Goal: Information Seeking & Learning: Find specific fact

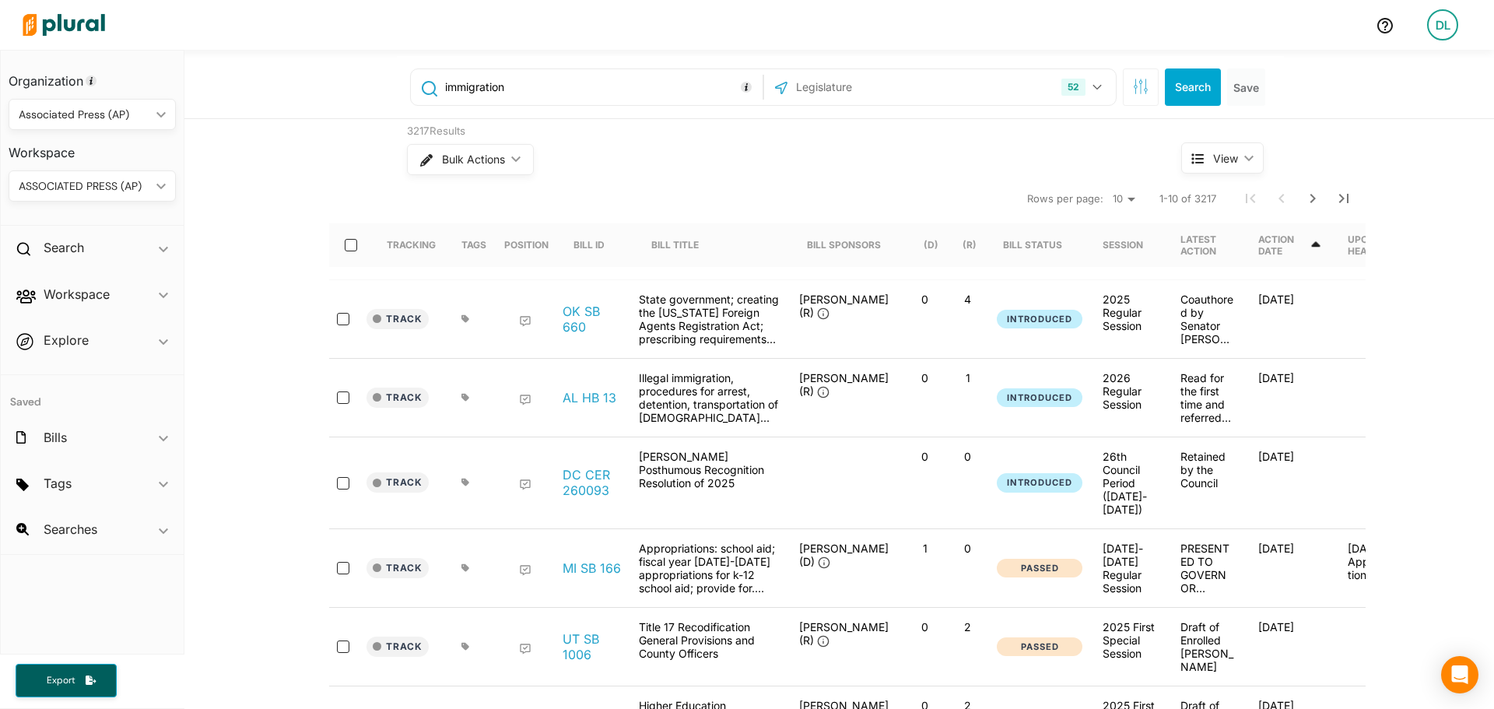
drag, startPoint x: 538, startPoint y: 88, endPoint x: 332, endPoint y: 97, distance: 206.4
click at [332, 97] on div "immigration 52 [US_STATE] [US_STATE] [US_STATE] [US_STATE] [US_STATE] [US_STATE…" at bounding box center [839, 84] width 1310 height 69
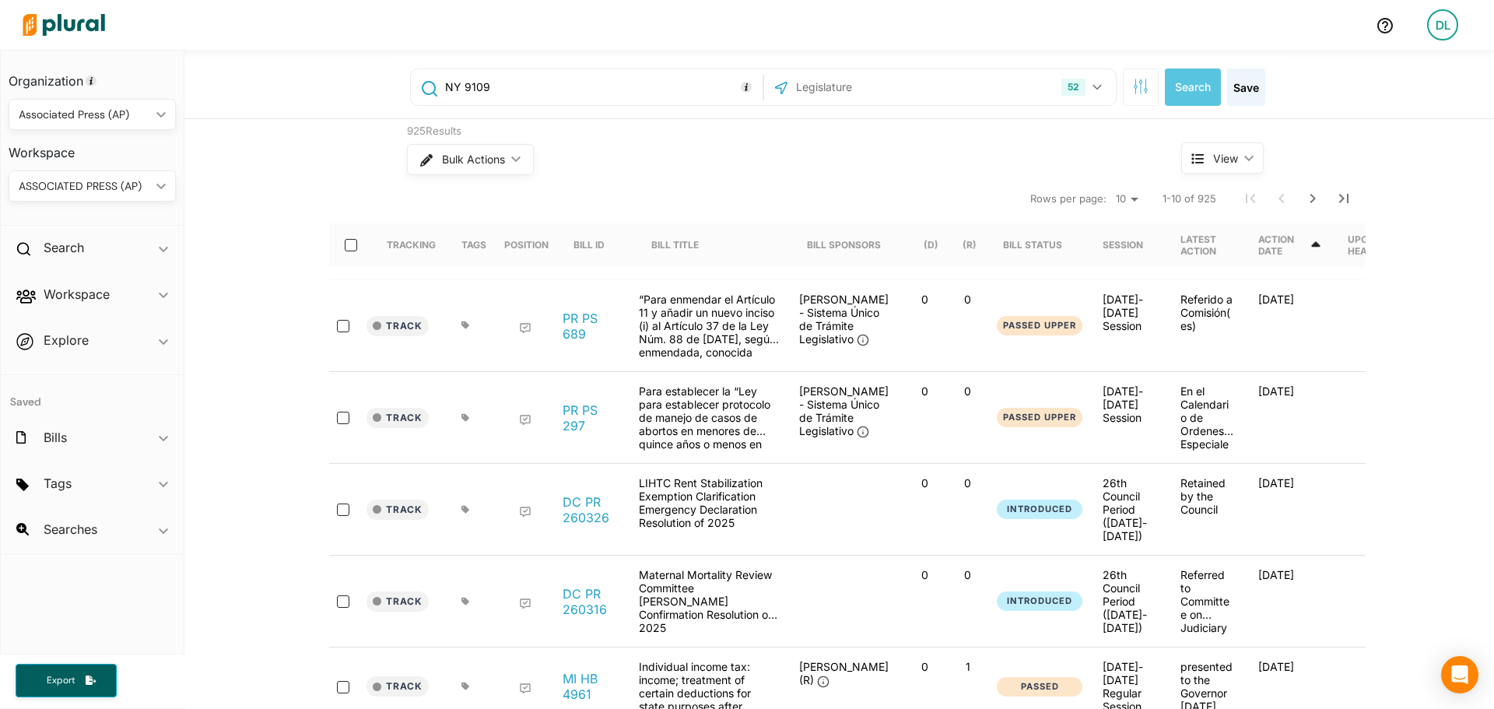
click at [457, 81] on input "NY 9109" at bounding box center [601, 87] width 315 height 30
click at [1086, 93] on button "52" at bounding box center [1083, 87] width 57 height 30
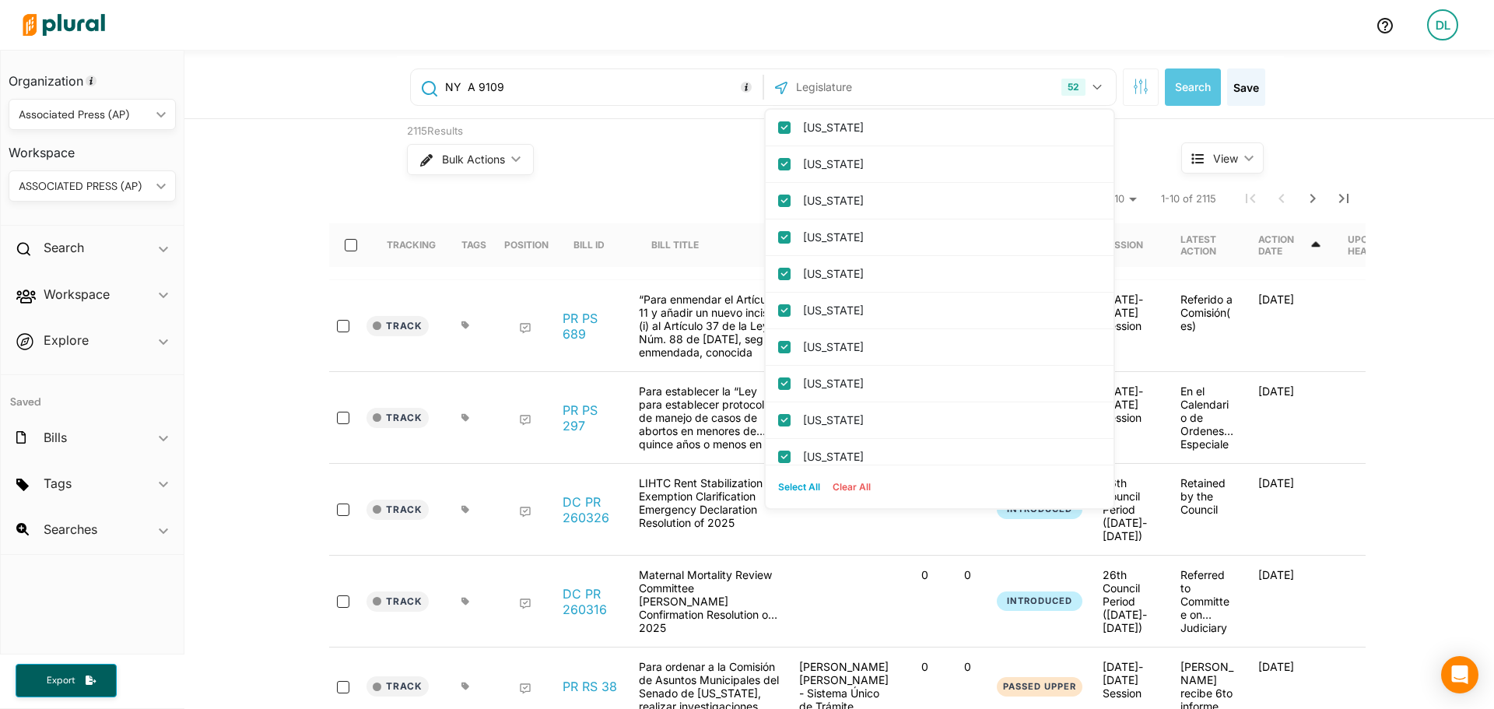
click at [859, 484] on button "Clear All" at bounding box center [852, 487] width 51 height 23
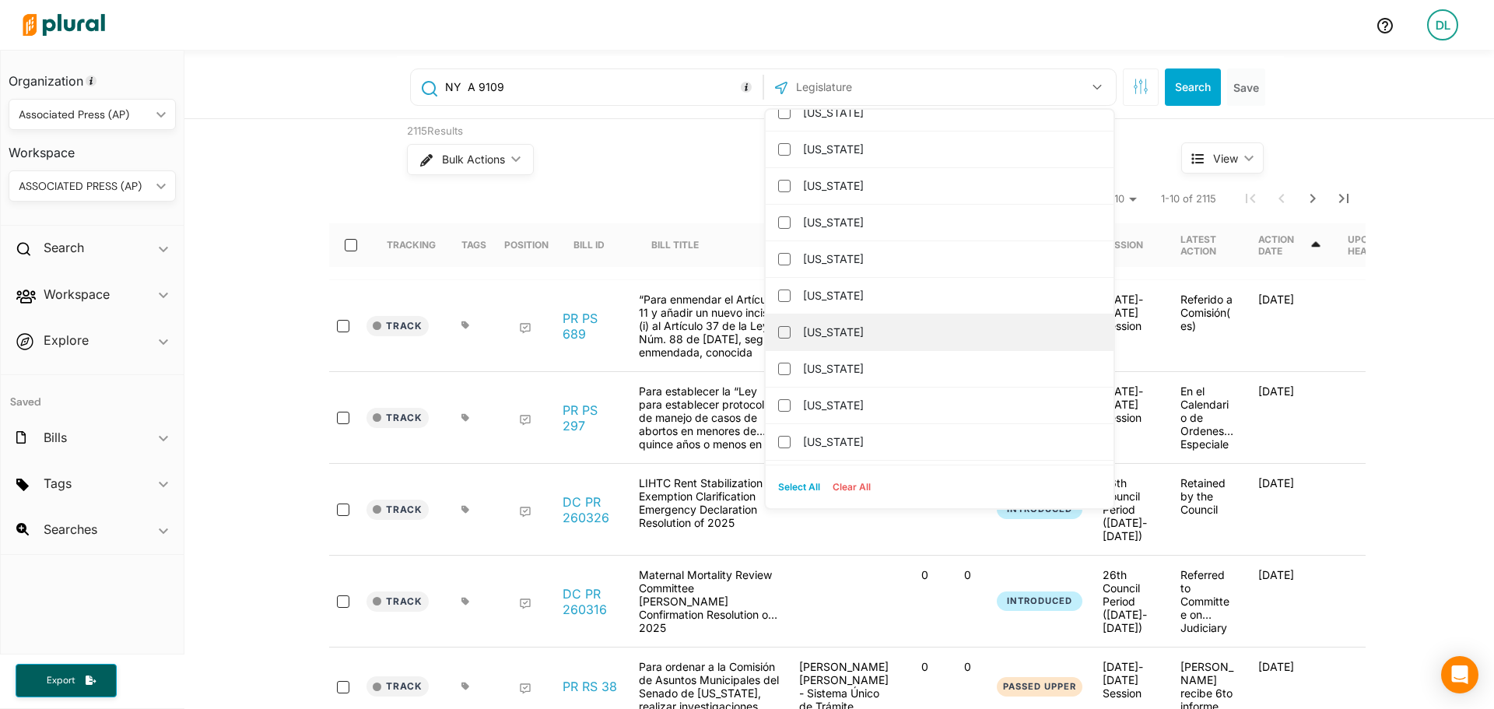
scroll to position [934, 0]
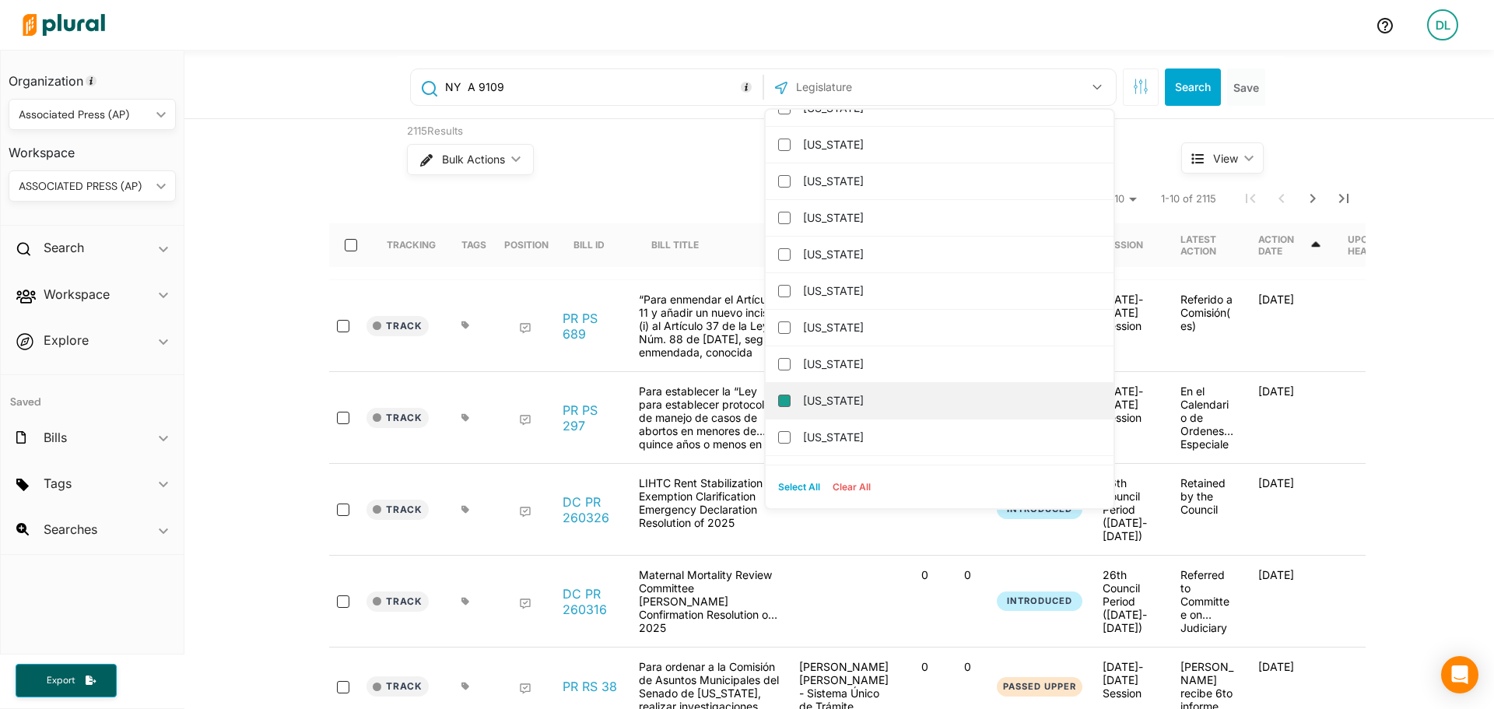
click at [778, 403] on input "[US_STATE]" at bounding box center [784, 401] width 12 height 12
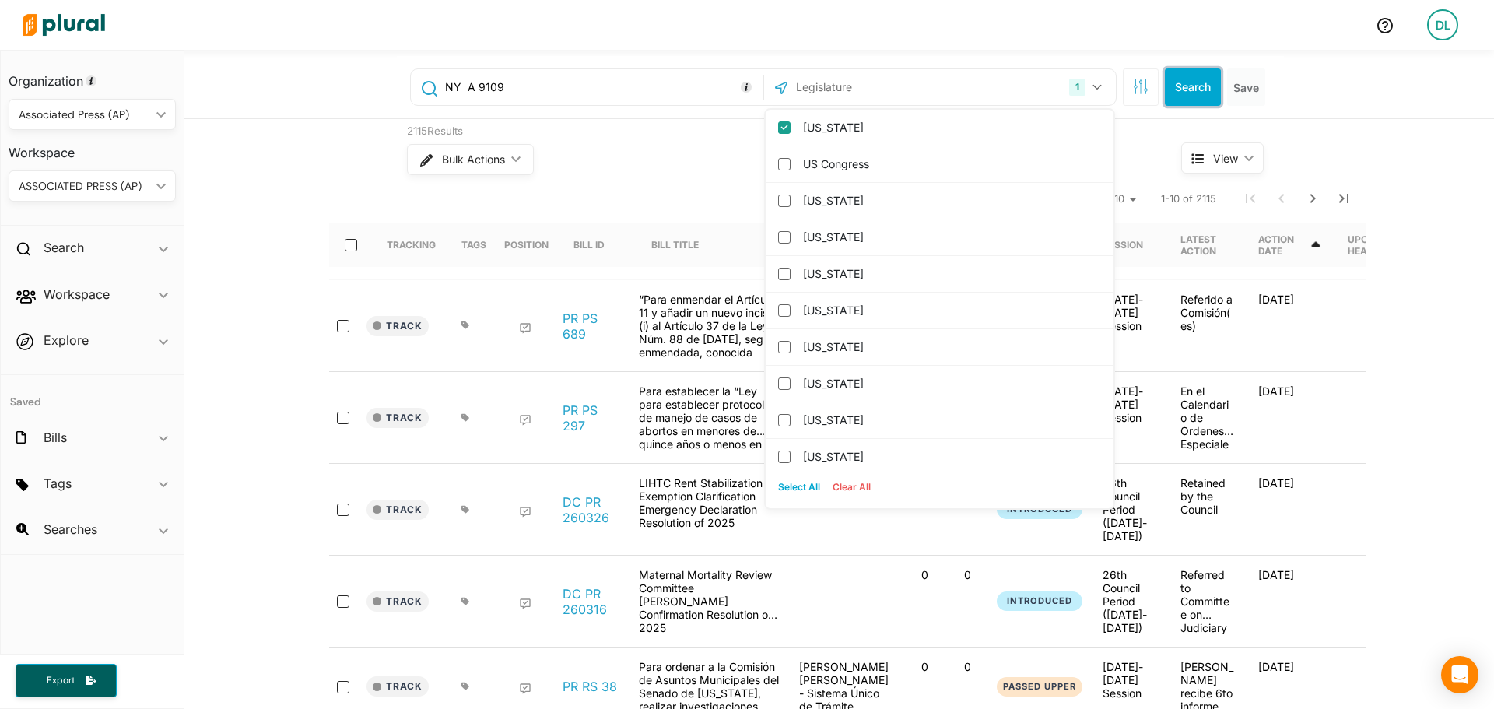
click at [1193, 89] on button "Search" at bounding box center [1193, 86] width 56 height 37
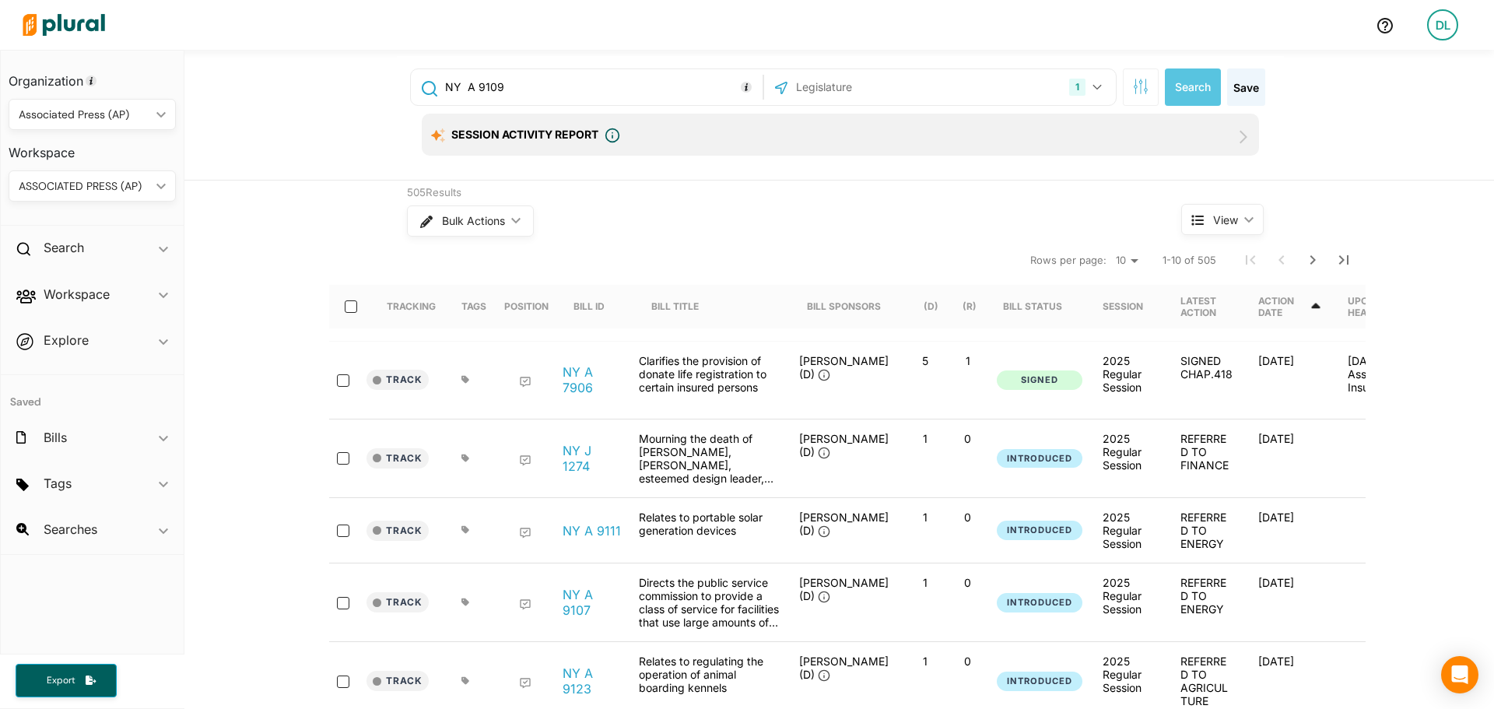
drag, startPoint x: 463, startPoint y: 86, endPoint x: 392, endPoint y: 87, distance: 70.8
click at [397, 87] on div "[GEOGRAPHIC_DATA] A 9109 1 [US_STATE] [GEOGRAPHIC_DATA] Congress [US_STATE] [US…" at bounding box center [840, 118] width 887 height 124
type input "A 9109"
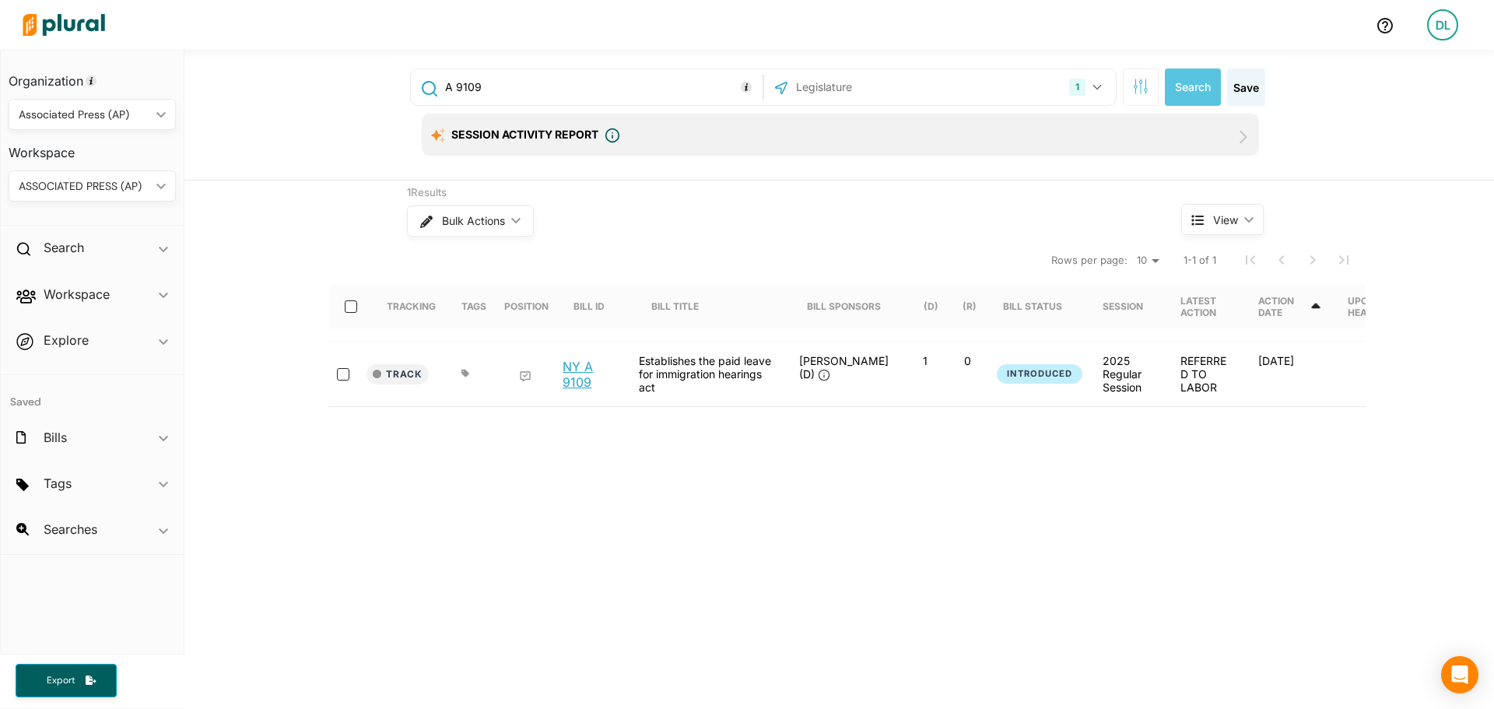
click at [567, 368] on link "NY A 9109" at bounding box center [592, 374] width 59 height 31
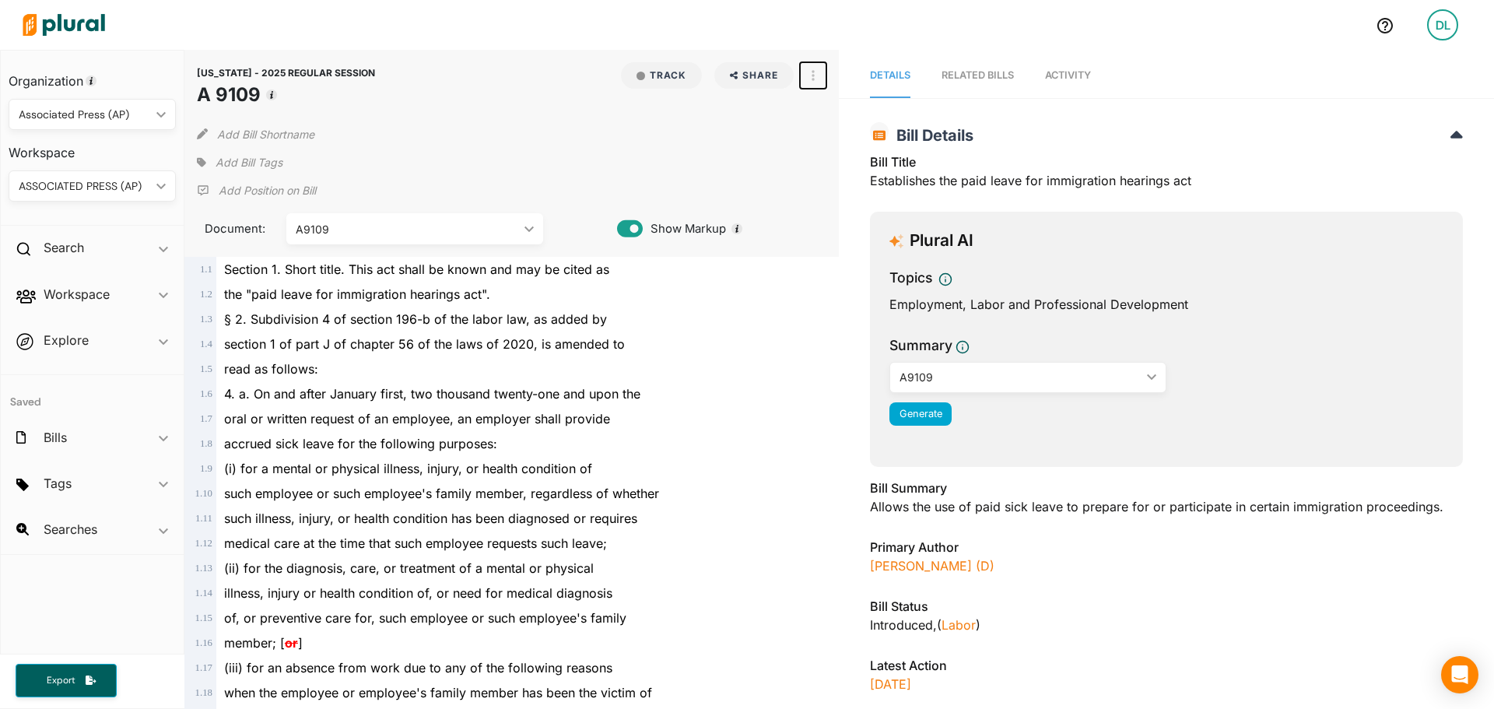
click at [812, 80] on icon "button" at bounding box center [813, 75] width 3 height 11
click at [871, 146] on div "View Source" at bounding box center [880, 145] width 94 height 13
click at [254, 167] on span "Add Bill Tags" at bounding box center [249, 163] width 67 height 16
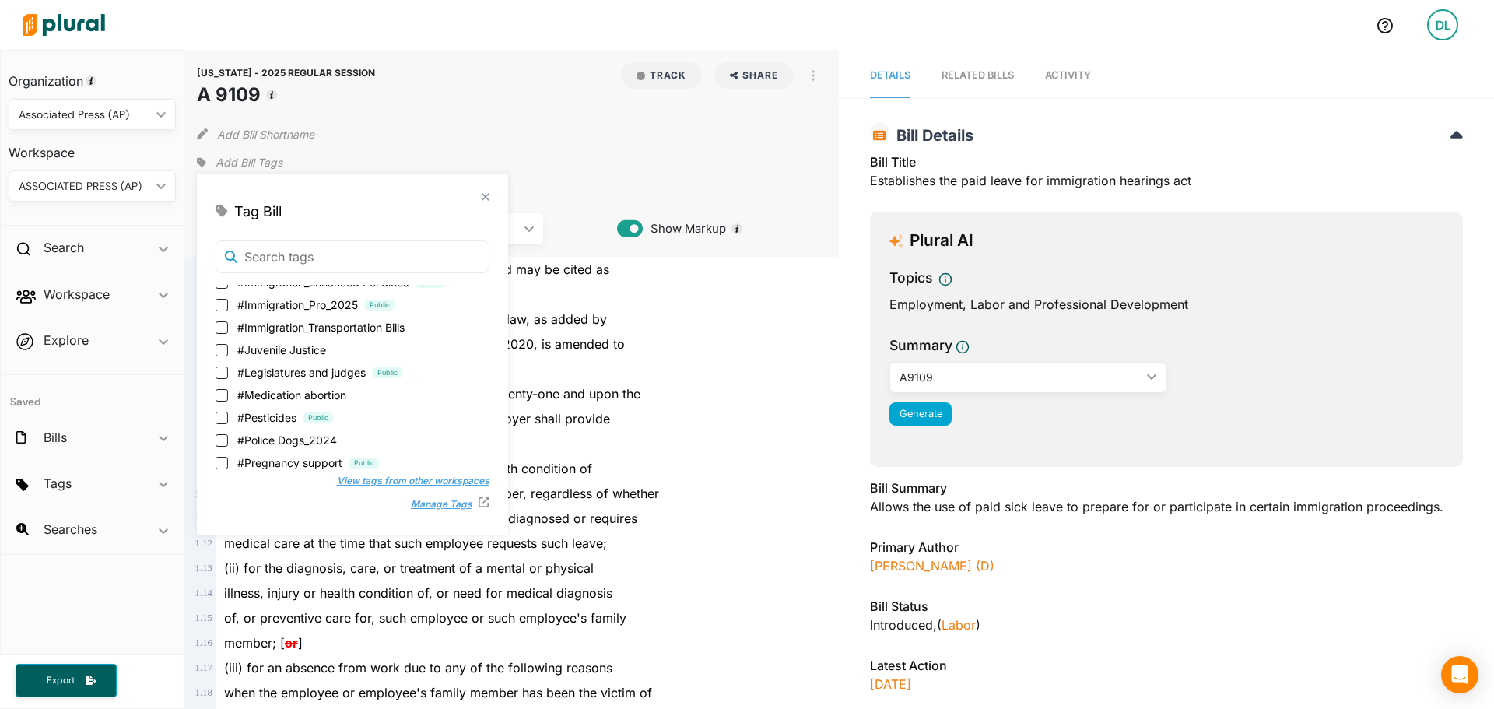
scroll to position [778, 0]
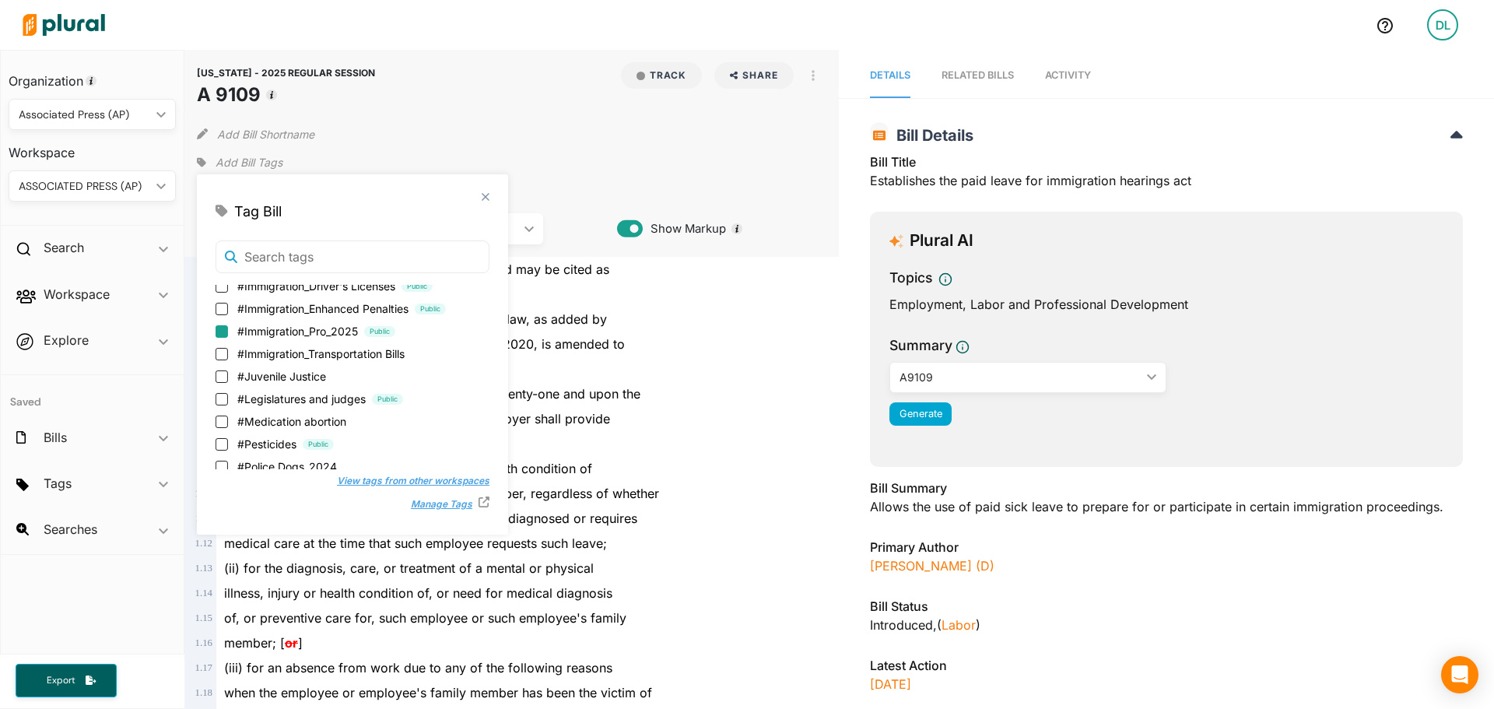
click at [222, 334] on input "#Immigration_Pro_2025 Public" at bounding box center [222, 331] width 12 height 12
checkbox input "true"
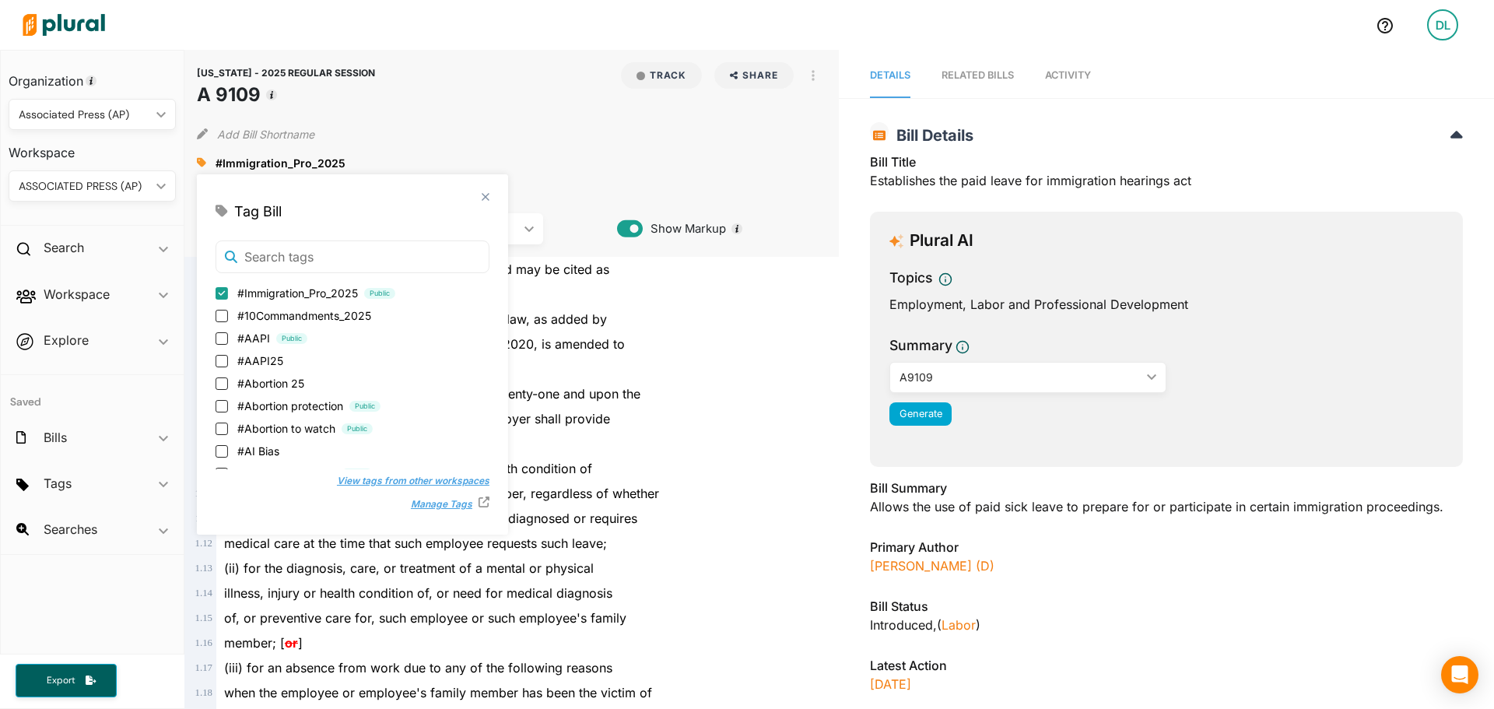
click at [536, 125] on div "Add Bill Shortname" at bounding box center [512, 130] width 630 height 31
